Goal: Find specific page/section: Find specific page/section

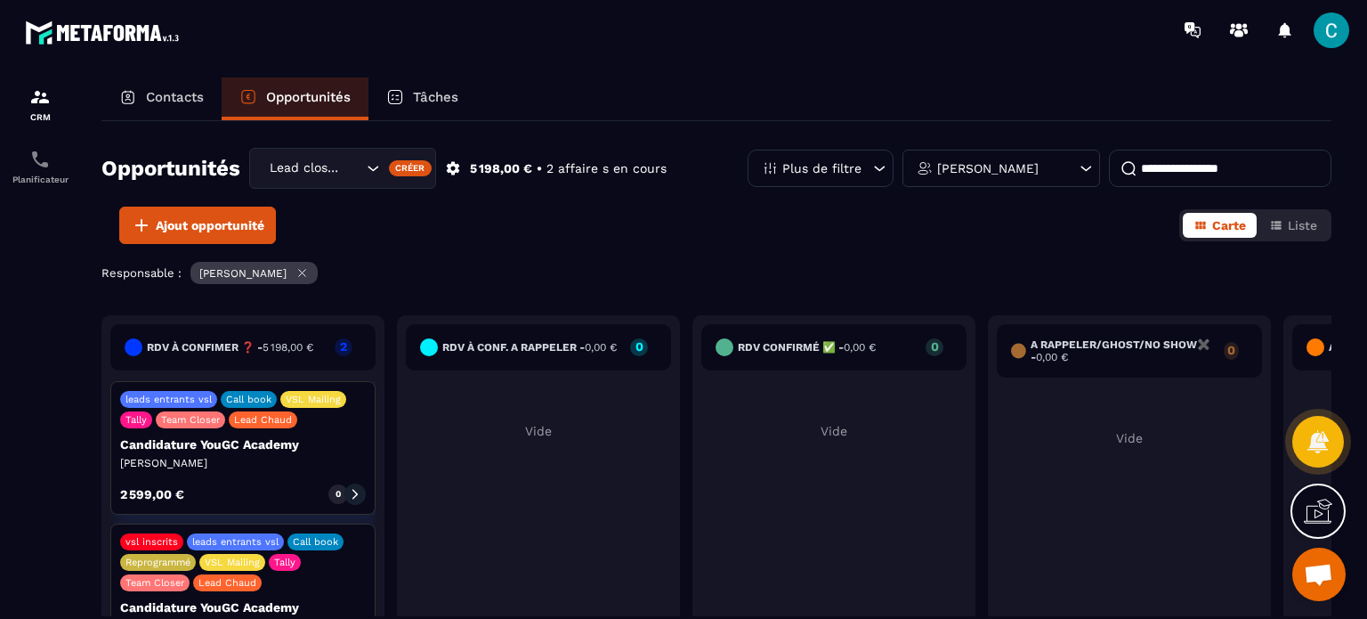
scroll to position [28, 0]
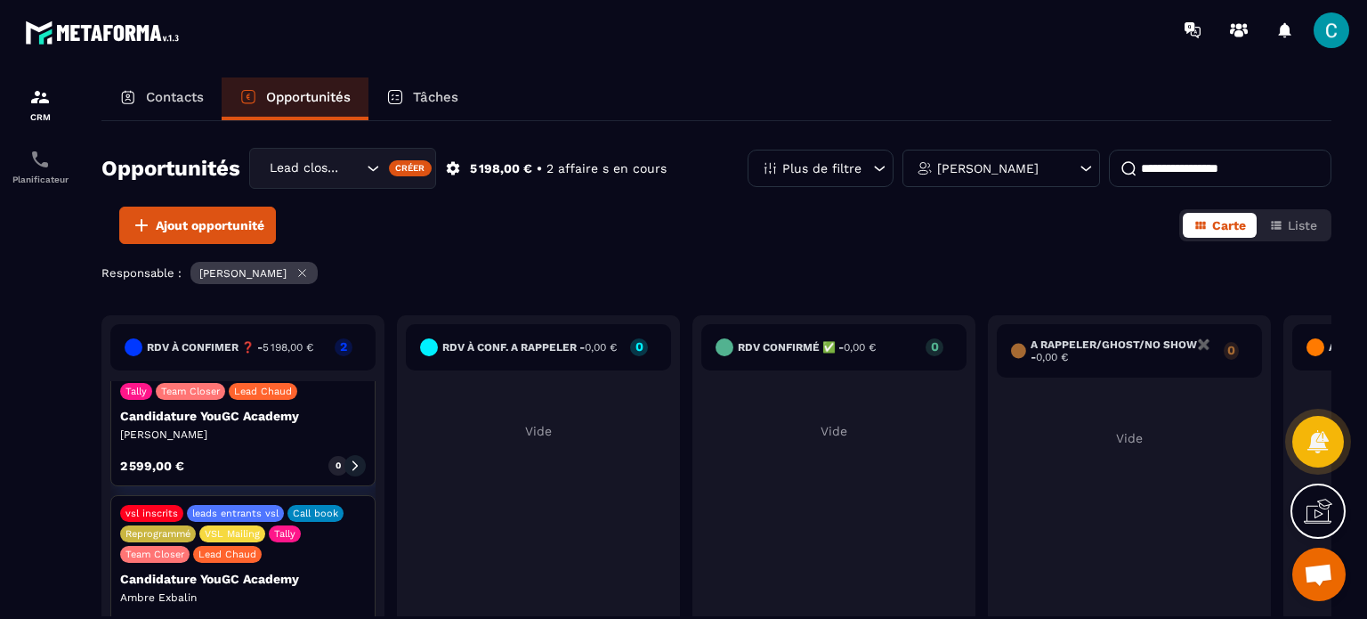
click at [313, 555] on div "vsl inscrits leads entrants vsl Call book Reprogrammé VSL Mailing Tally Team Cl…" at bounding box center [243, 534] width 246 height 58
click at [140, 592] on p "Ambre Exbalin" at bounding box center [243, 597] width 246 height 14
click at [140, 587] on div "vsl inscrits leads entrants vsl Call book Reprogrammé VSL Mailing Tally Team Cl…" at bounding box center [242, 572] width 265 height 154
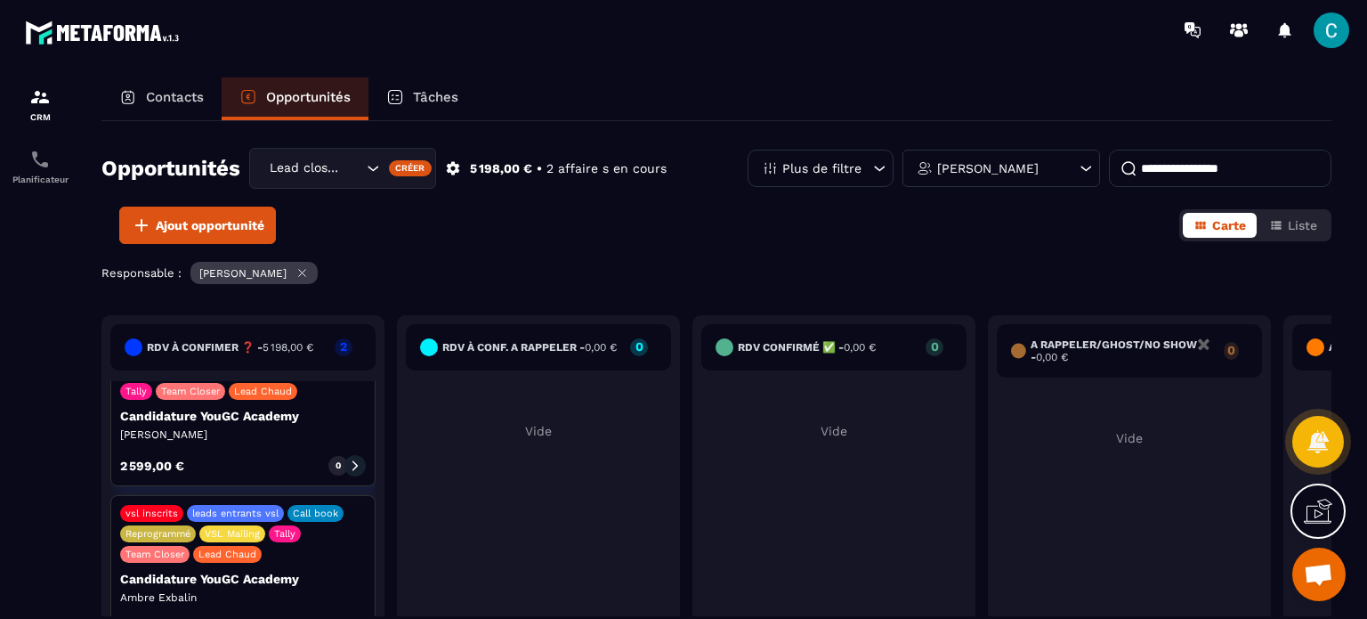
click at [355, 611] on div "vsl inscrits leads entrants vsl Call book Reprogrammé VSL Mailing Tally Team Cl…" at bounding box center [242, 572] width 265 height 154
click at [1306, 215] on button "Liste" at bounding box center [1292, 225] width 69 height 25
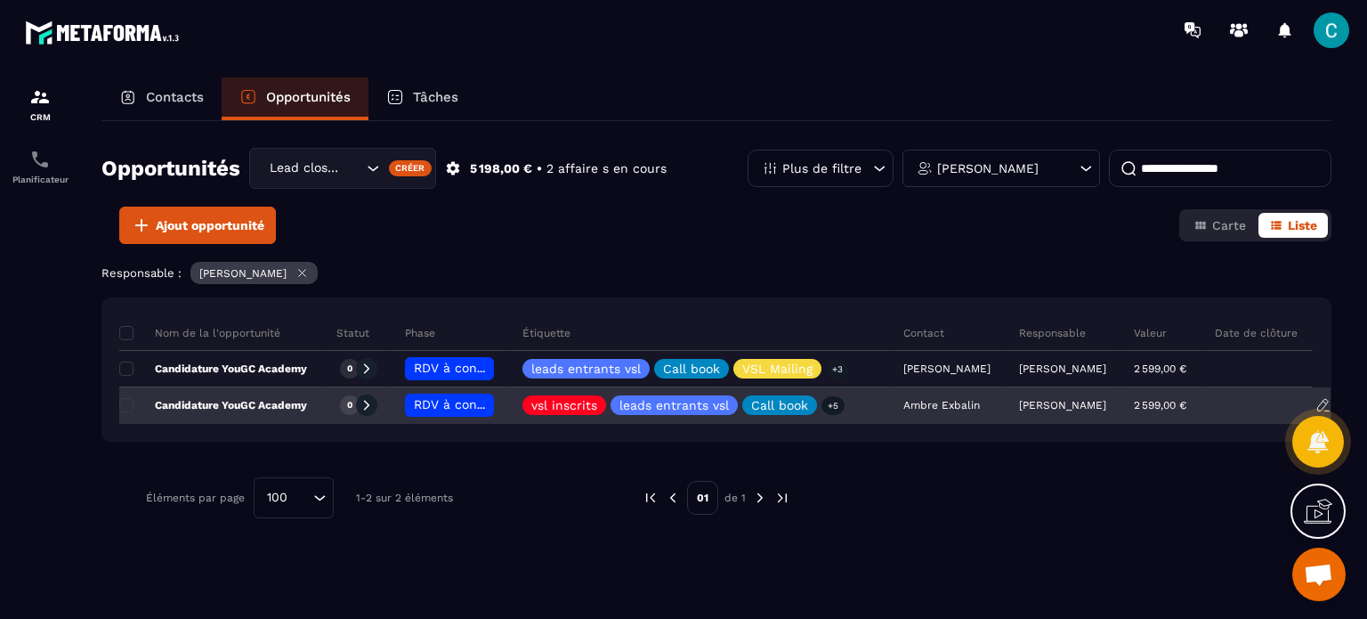
click at [1091, 411] on div "[PERSON_NAME]" at bounding box center [1064, 406] width 116 height 36
click at [374, 403] on div at bounding box center [366, 404] width 21 height 21
